Goal: Information Seeking & Learning: Learn about a topic

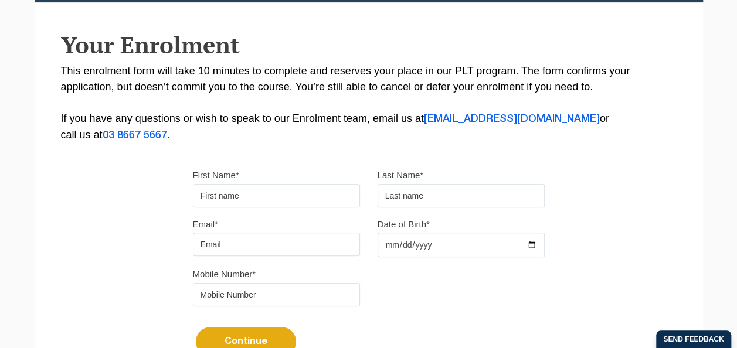
scroll to position [235, 0]
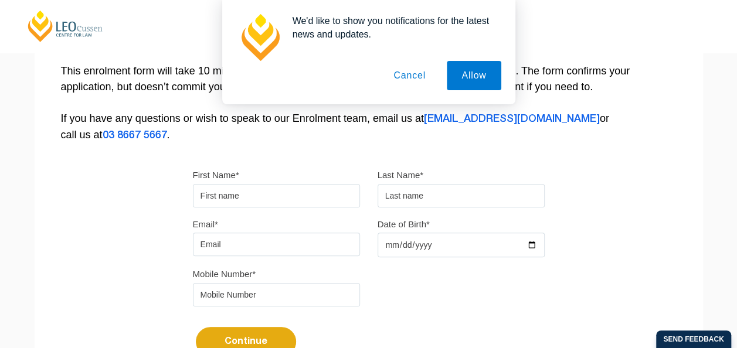
click at [413, 75] on button "Cancel" at bounding box center [410, 75] width 62 height 29
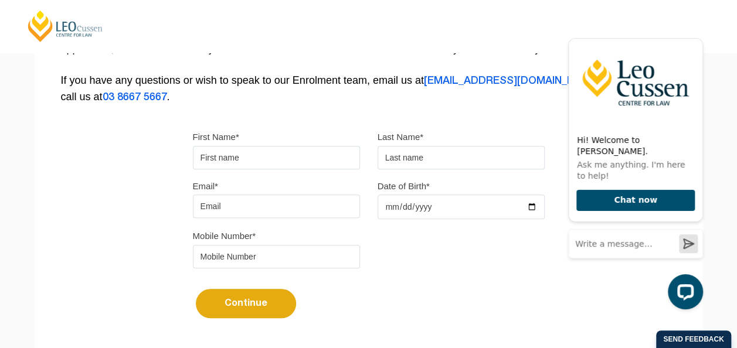
scroll to position [293, 0]
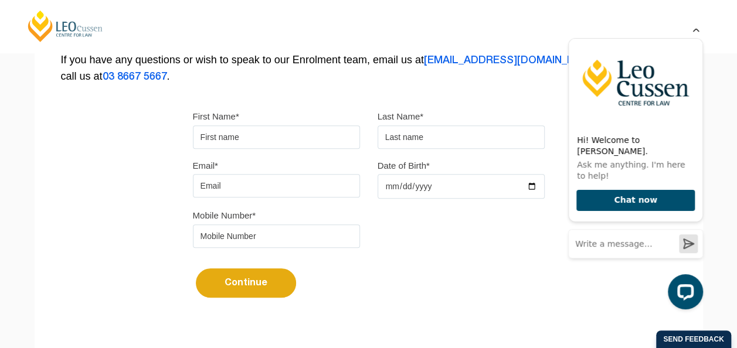
click at [695, 32] on icon "Hide greeting" at bounding box center [696, 29] width 6 height 6
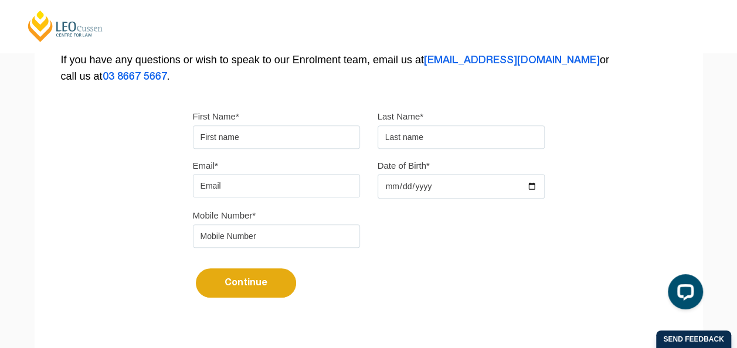
scroll to position [0, 0]
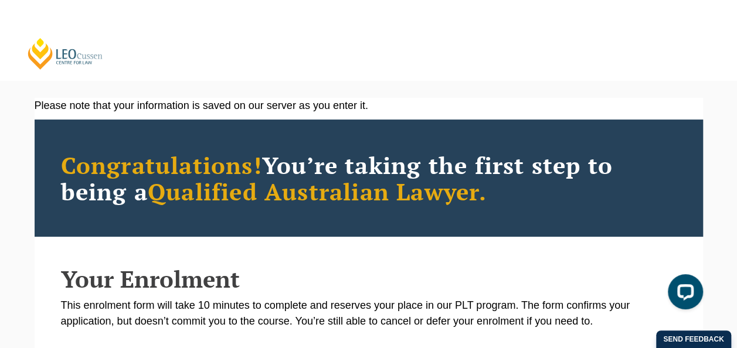
click at [60, 58] on link "[PERSON_NAME] Centre for Law" at bounding box center [65, 53] width 78 height 33
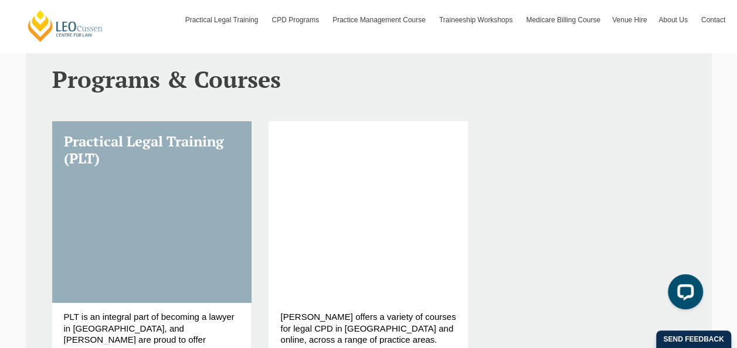
scroll to position [352, 0]
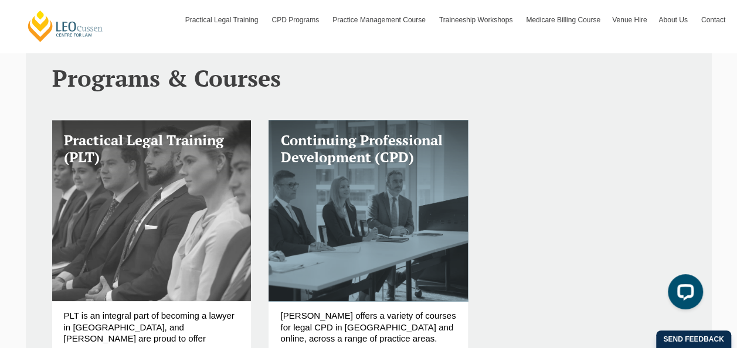
click at [211, 224] on link "Practical Legal Training (PLT)" at bounding box center [151, 210] width 199 height 181
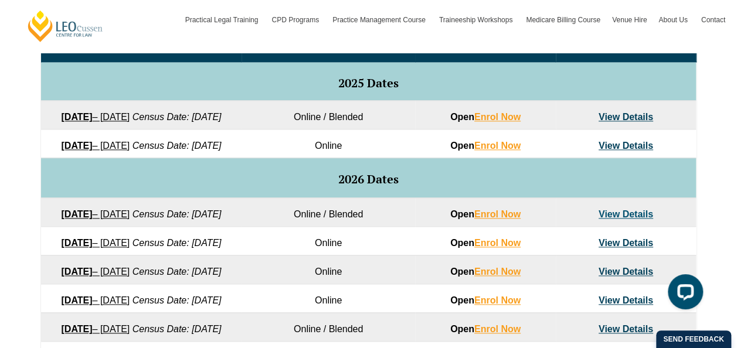
scroll to position [611, 0]
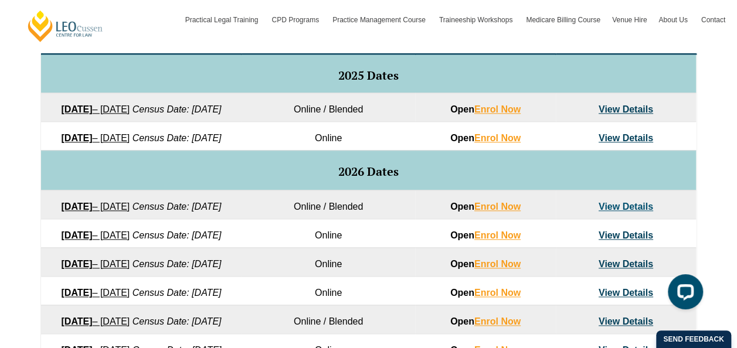
click at [636, 111] on link "View Details" at bounding box center [626, 109] width 55 height 10
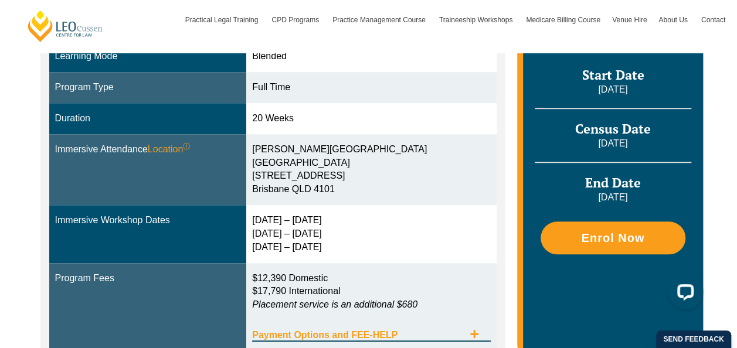
scroll to position [293, 0]
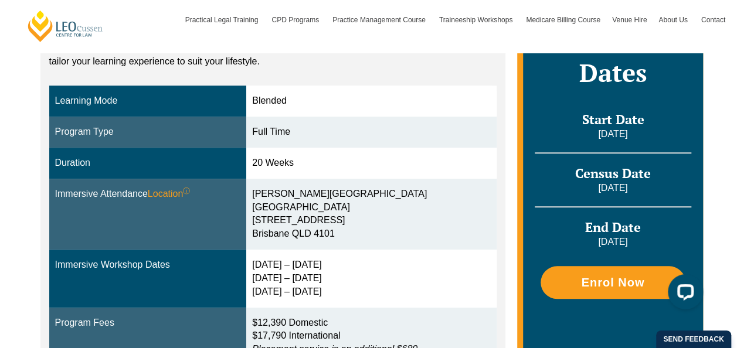
click at [462, 285] on div "29 Sep – 2 Oct 2025 9 – 11 Dec 2025 10 – 12 Feb 2026" at bounding box center [371, 279] width 239 height 40
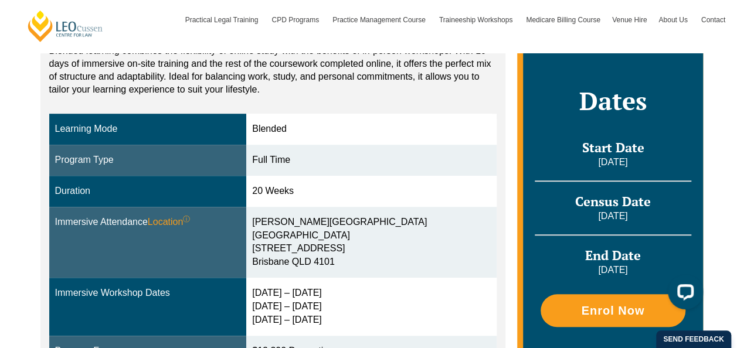
scroll to position [235, 0]
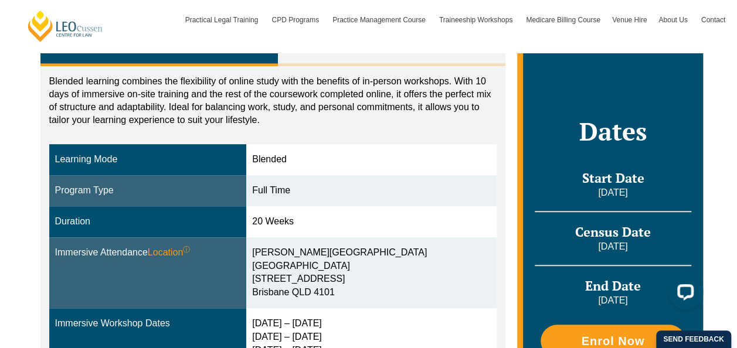
click at [486, 225] on div "20 Weeks" at bounding box center [371, 221] width 239 height 13
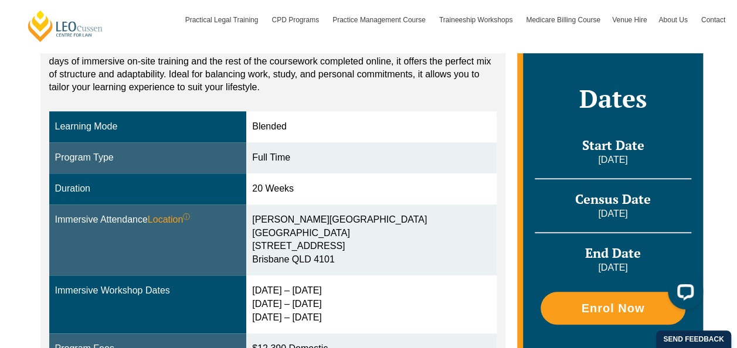
scroll to position [293, 0]
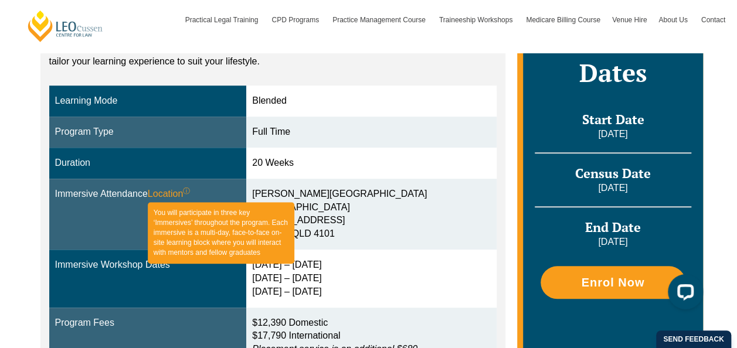
click at [168, 190] on span "Location ⓘ You will participate in three key ‘Immersives’ throughout the progra…" at bounding box center [169, 194] width 43 height 13
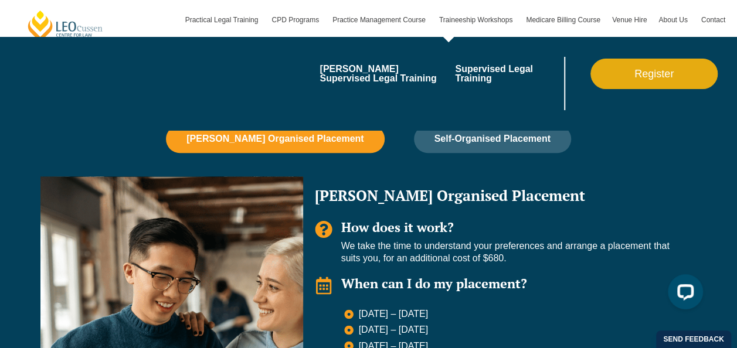
scroll to position [645, 0]
